Goal: Ask a question

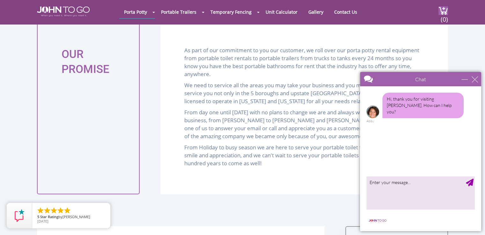
scroll to position [446, 0]
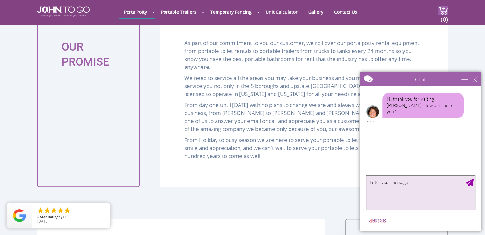
click at [407, 193] on textarea "type your message" at bounding box center [420, 192] width 108 height 33
type textarea "is [PERSON_NAME] to go a WBE certified business"
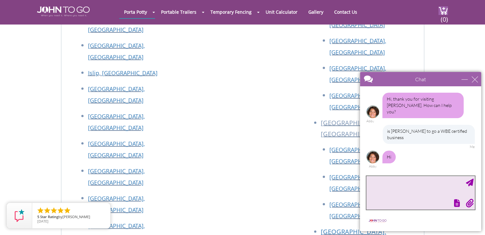
scroll to position [1594, 0]
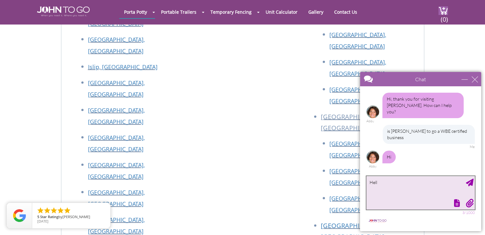
type textarea "Hello"
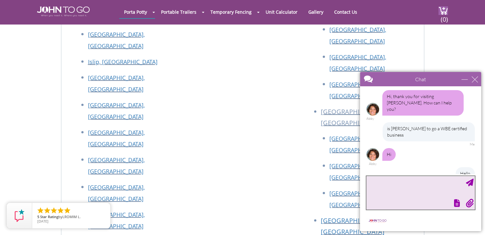
scroll to position [1603, 0]
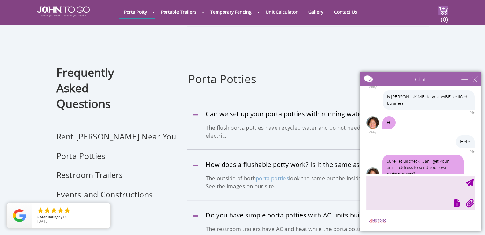
scroll to position [372, 0]
click at [473, 80] on div "close" at bounding box center [475, 79] width 6 height 6
type input "Continue Chat"
type input "End Chat"
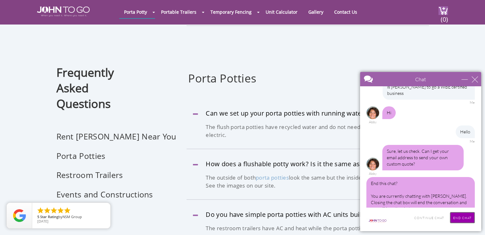
click at [462, 217] on input "End Chat" at bounding box center [462, 217] width 25 height 11
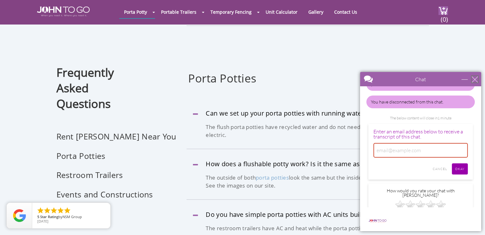
click at [472, 80] on div "close" at bounding box center [475, 79] width 6 height 6
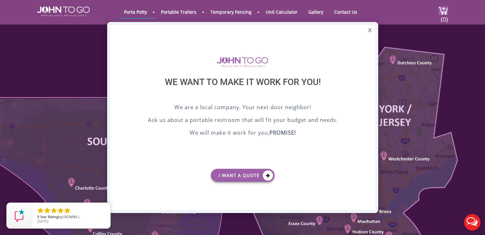
scroll to position [0, 0]
